Goal: Find specific page/section: Find specific page/section

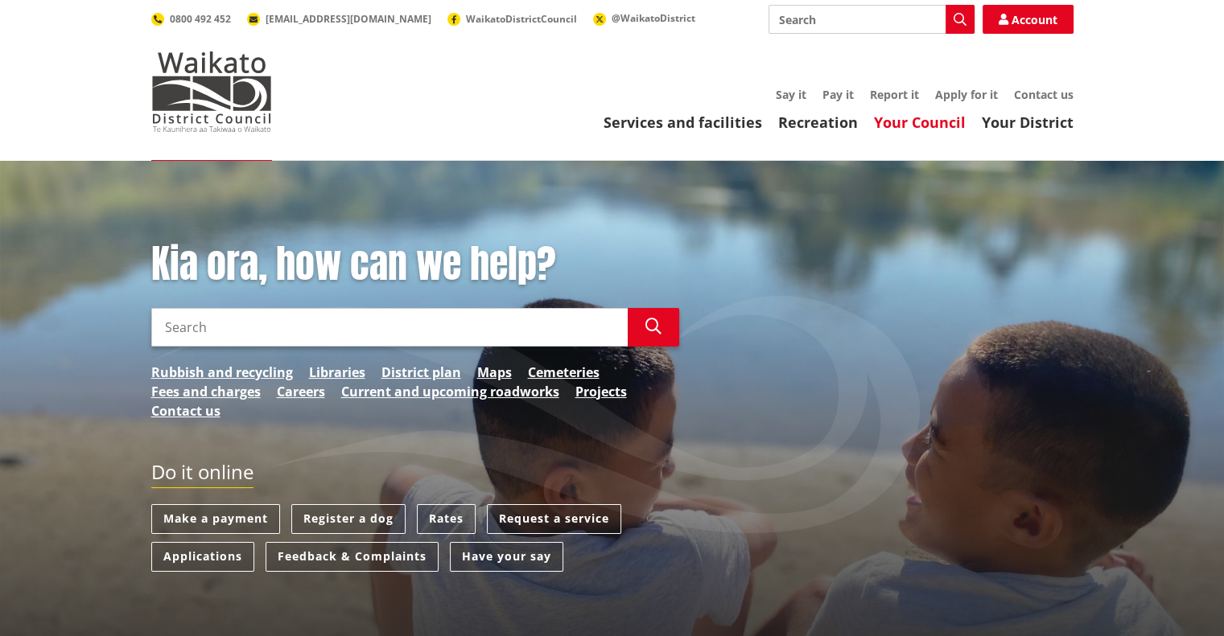
click at [936, 118] on link "Your Council" at bounding box center [920, 122] width 92 height 19
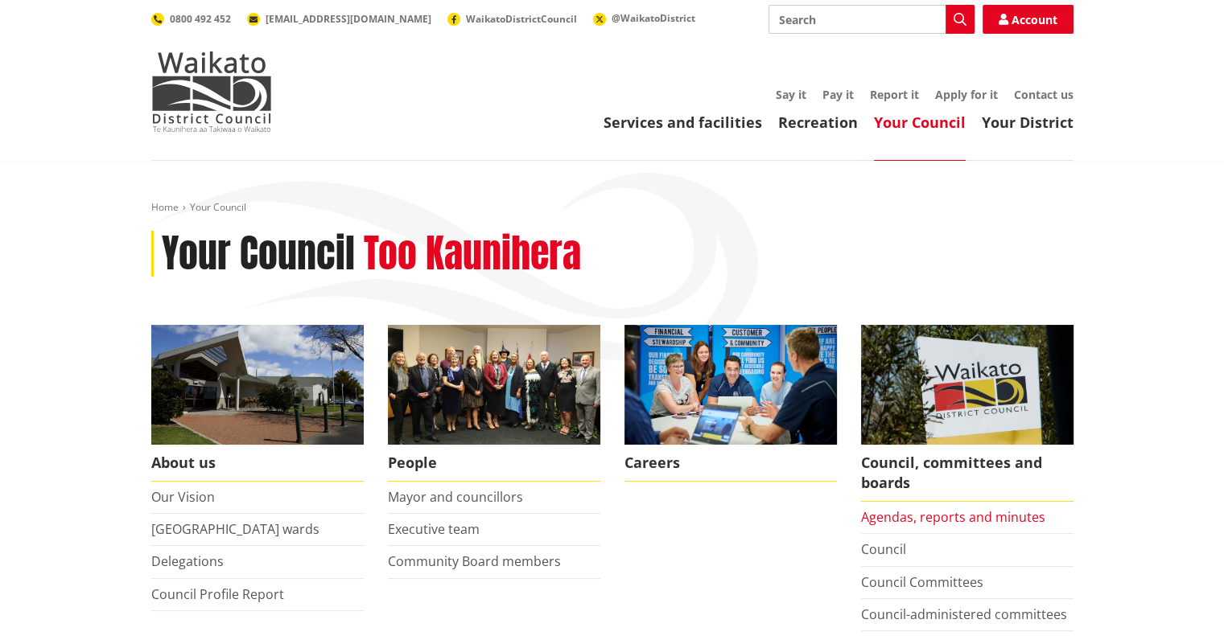
click at [917, 516] on link "Agendas, reports and minutes" at bounding box center [953, 517] width 184 height 18
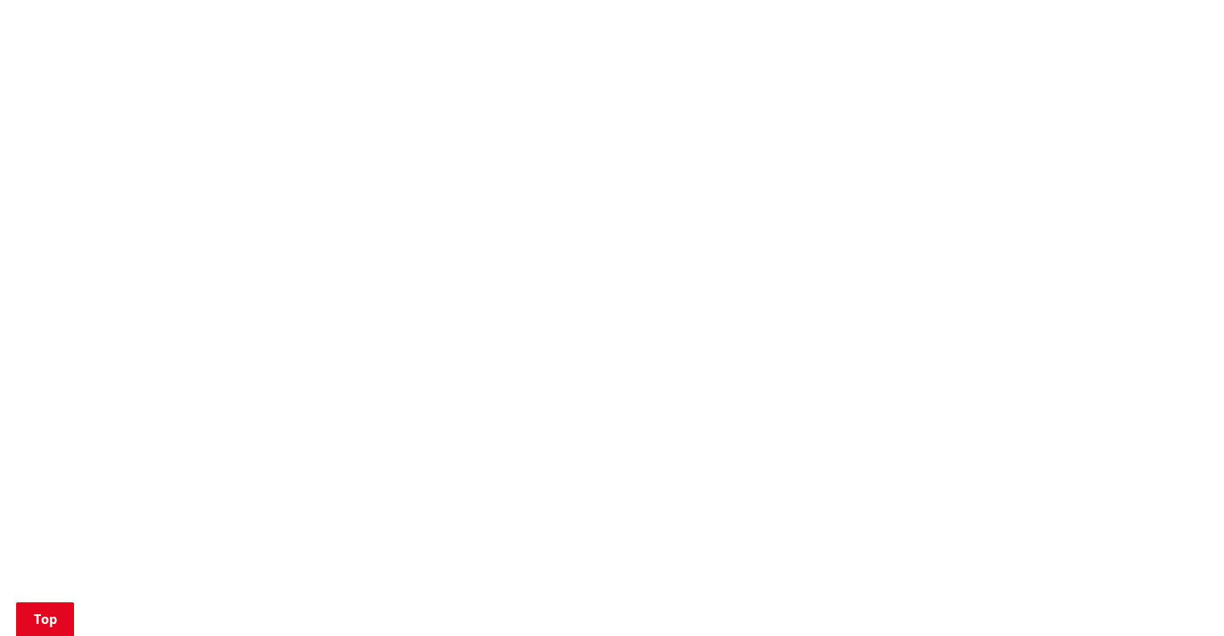
scroll to position [688, 0]
